Goal: Task Accomplishment & Management: Use online tool/utility

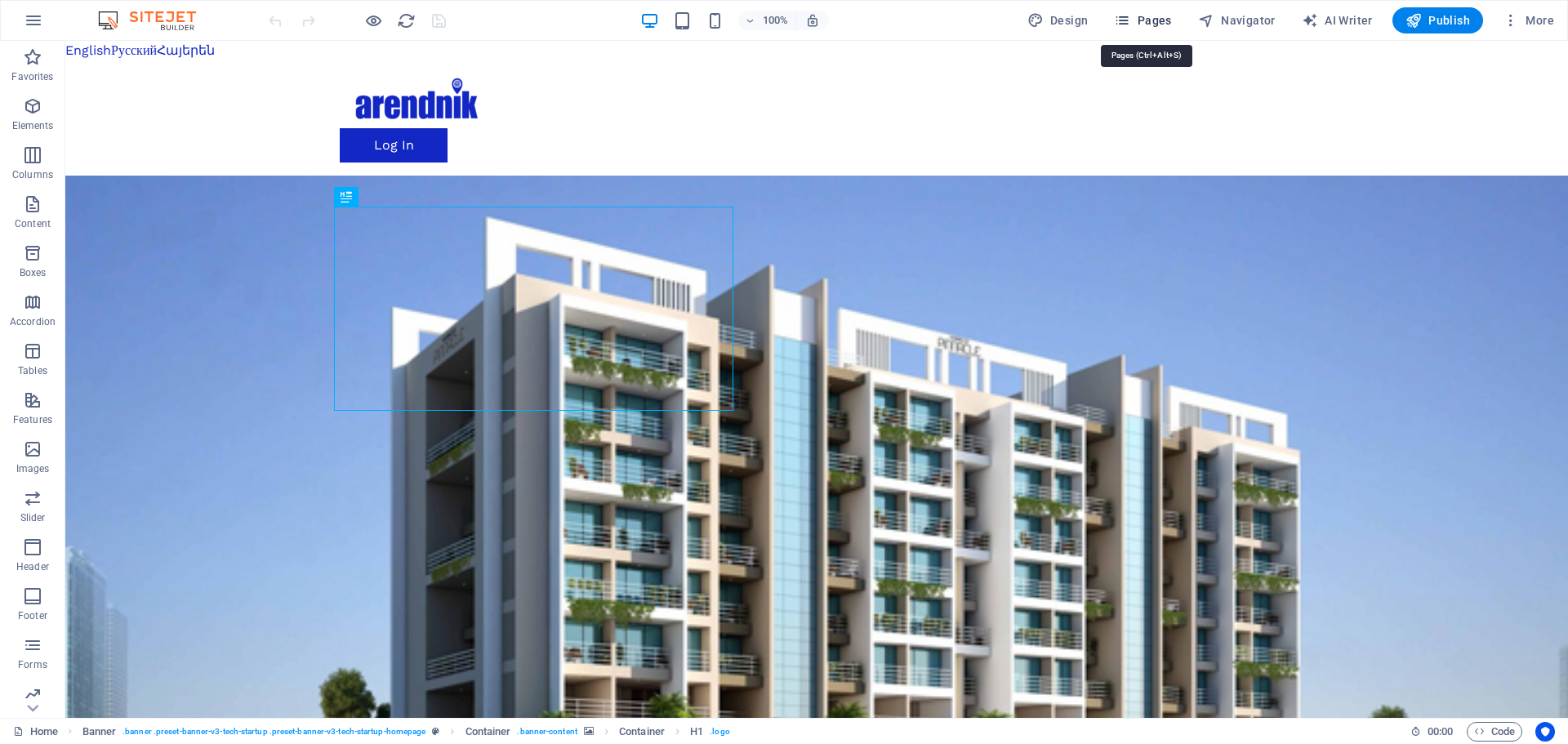
click at [1158, 17] on span "Pages" at bounding box center [1142, 20] width 57 height 16
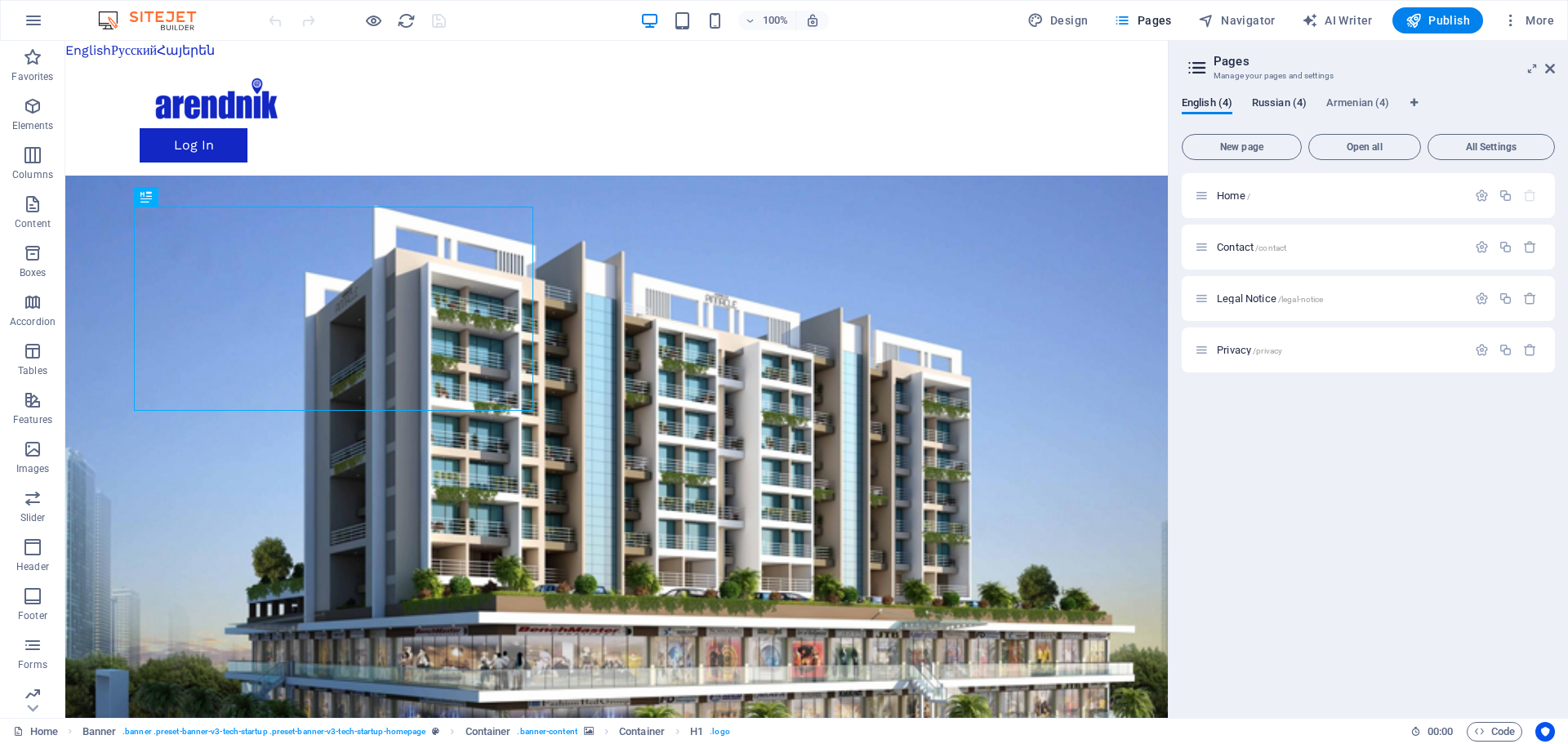
click at [1258, 107] on span "Russian (4)" at bounding box center [1279, 104] width 55 height 23
click at [1248, 196] on span "Главная /" at bounding box center [1240, 195] width 46 height 13
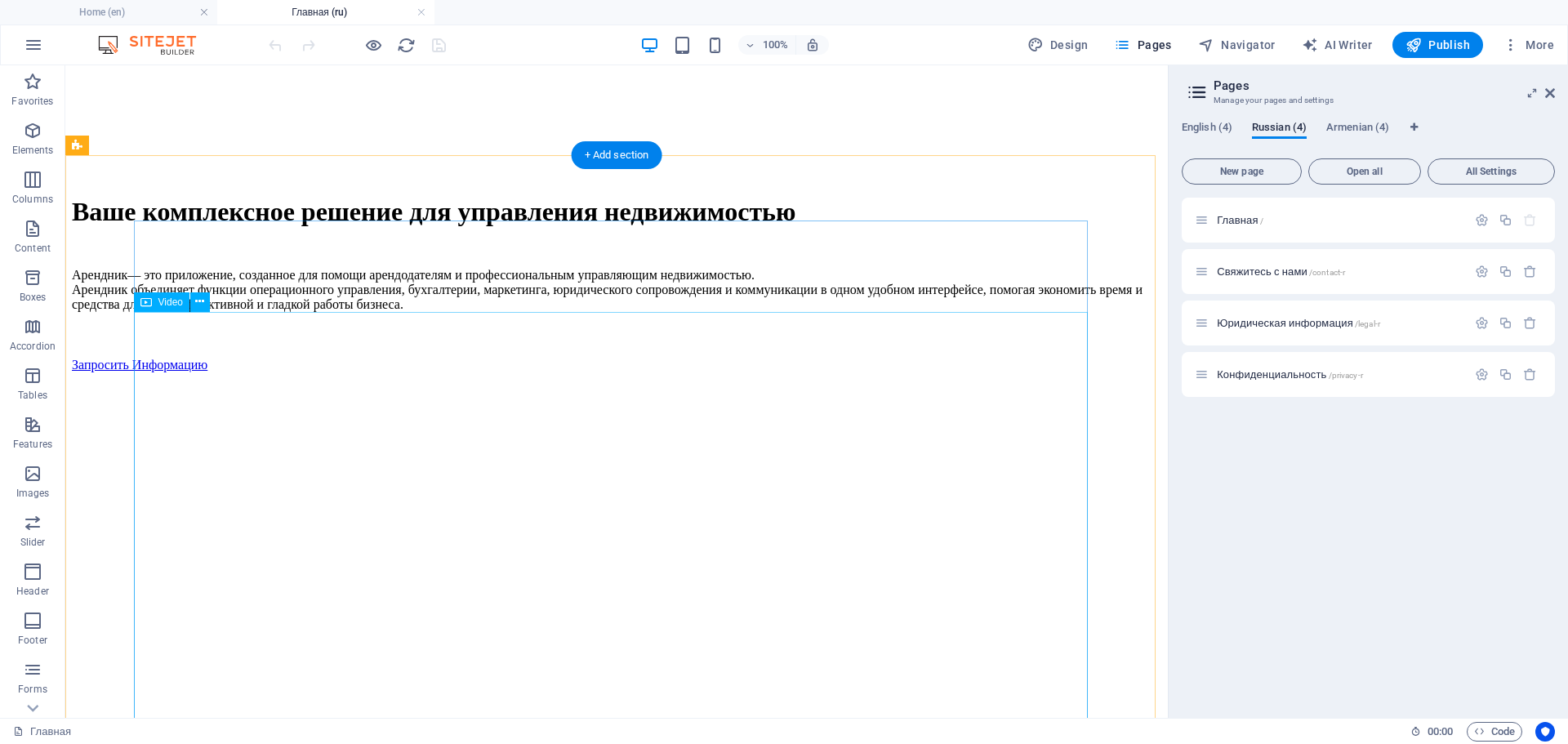
scroll to position [572, 0]
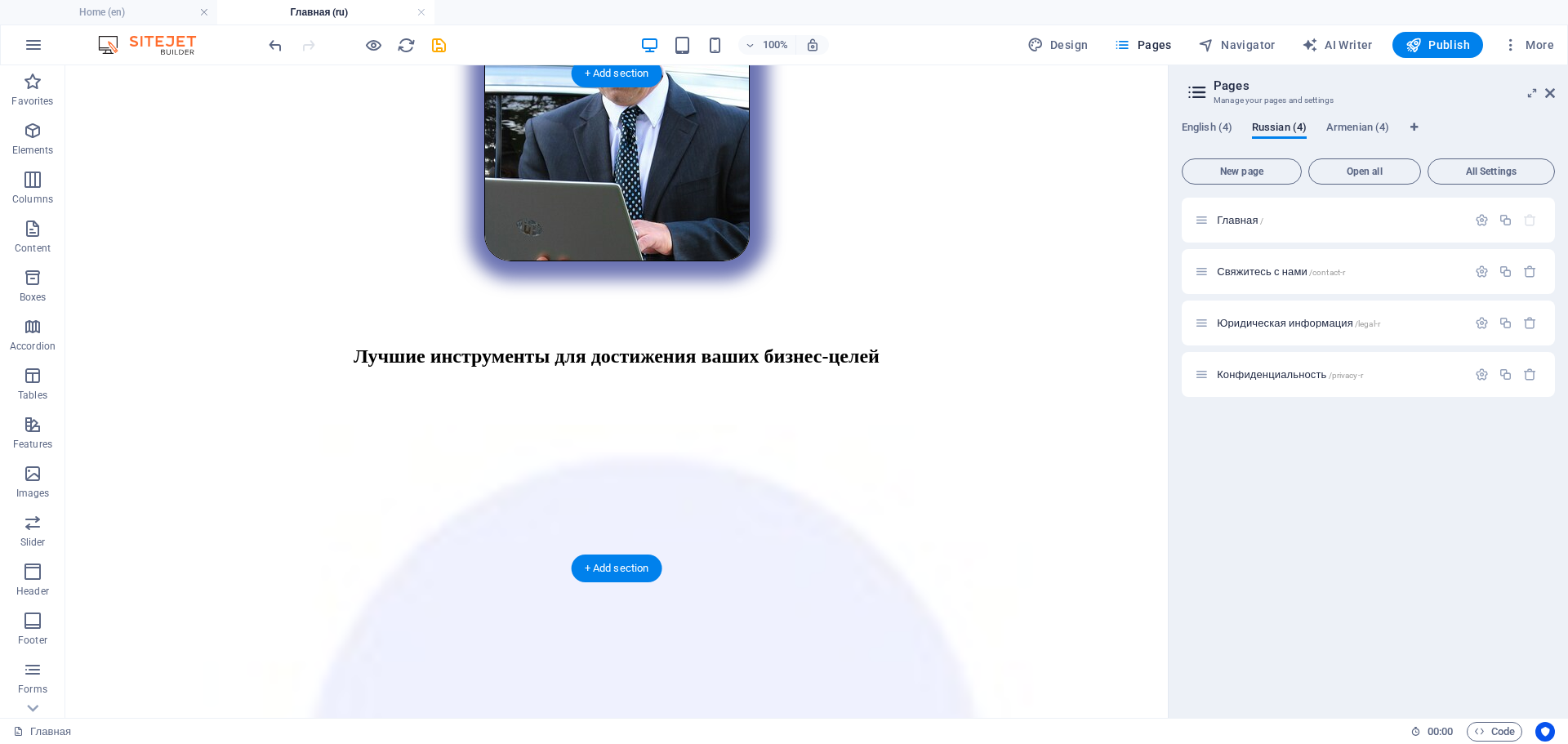
scroll to position [3084, 0]
